Goal: Navigation & Orientation: Go to known website

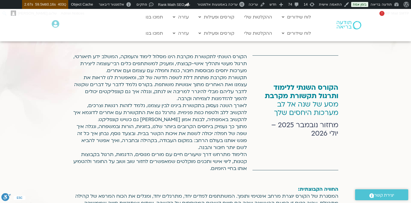
scroll to position [279, 0]
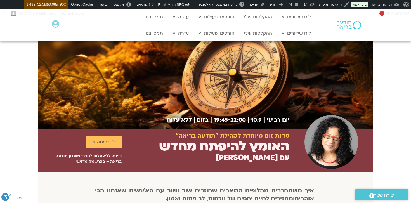
click at [345, 24] on img at bounding box center [349, 25] width 25 height 8
click at [347, 26] on img at bounding box center [349, 25] width 25 height 8
click at [346, 26] on img at bounding box center [349, 25] width 25 height 8
click at [345, 26] on img at bounding box center [349, 25] width 25 height 8
